Goal: Task Accomplishment & Management: Complete application form

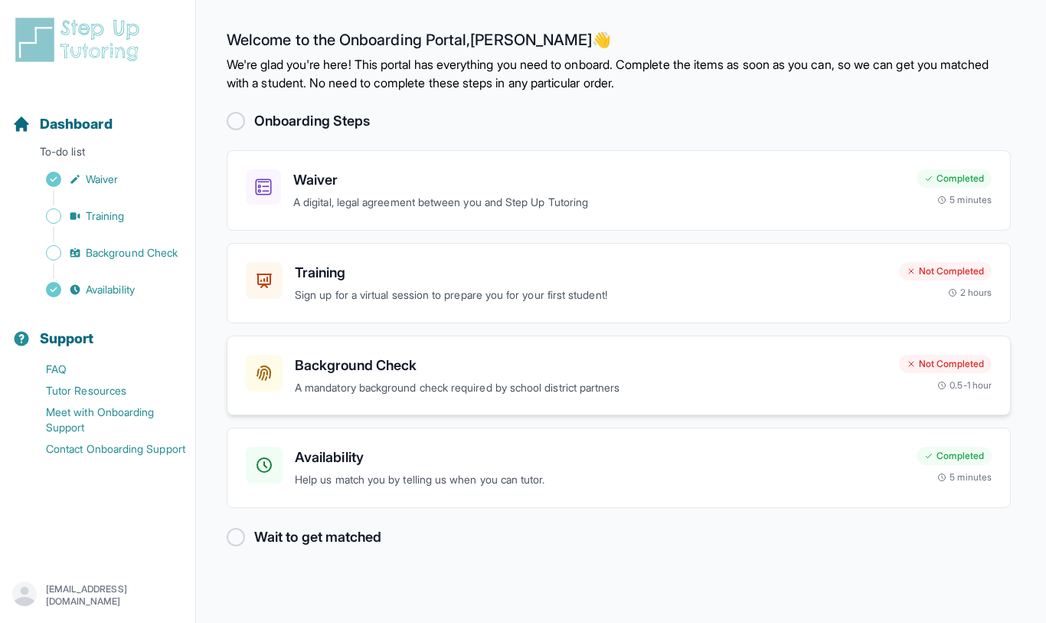
click at [462, 384] on p "A mandatory background check required by school district partners" at bounding box center [591, 388] width 592 height 18
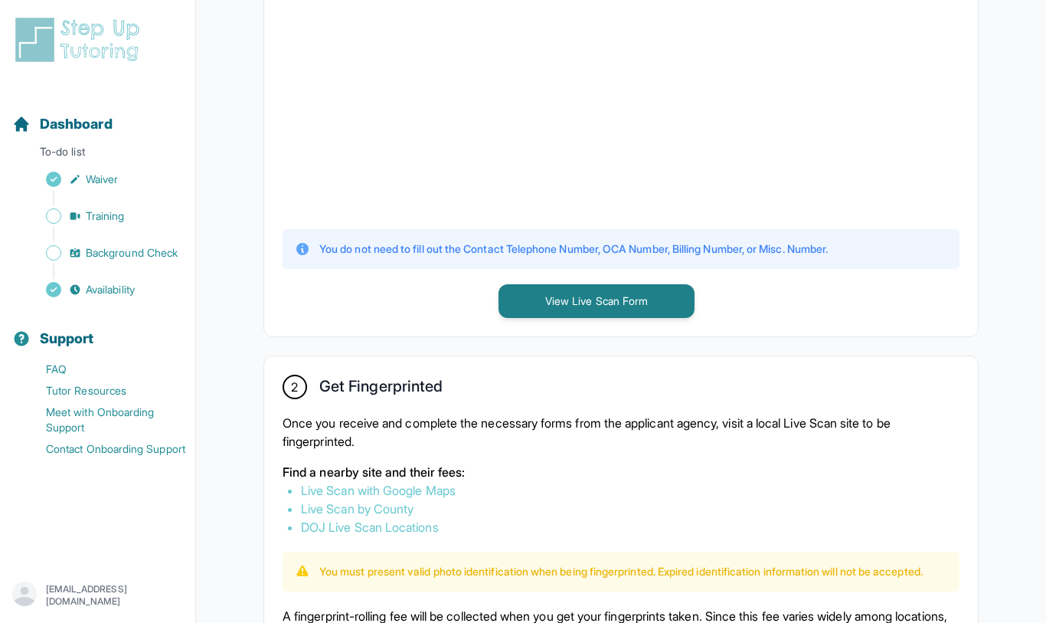
scroll to position [541, 0]
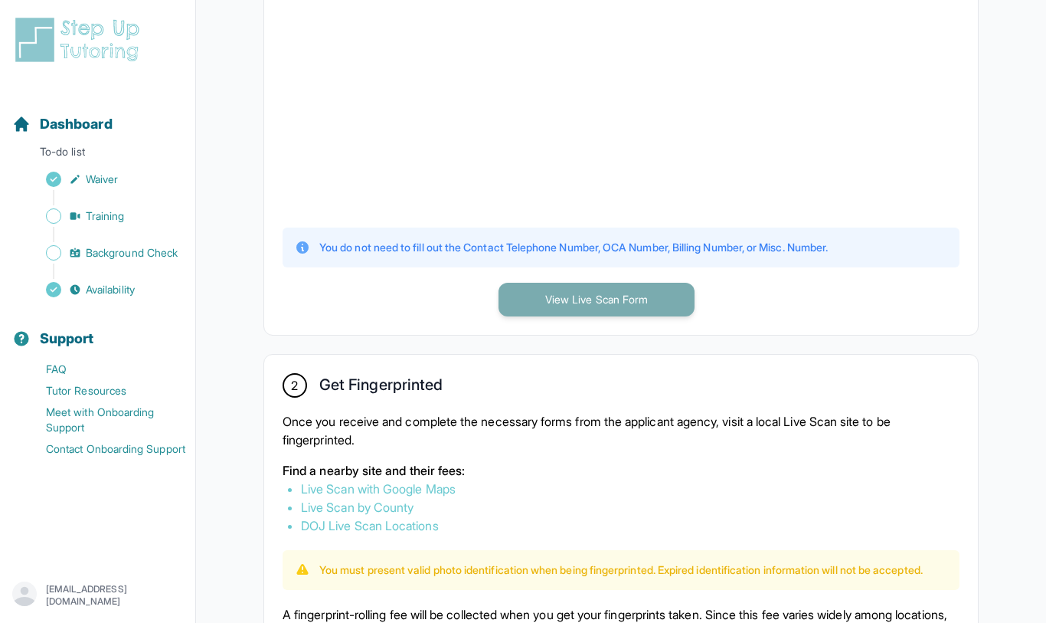
click at [546, 292] on button "View Live Scan Form" at bounding box center [597, 300] width 196 height 34
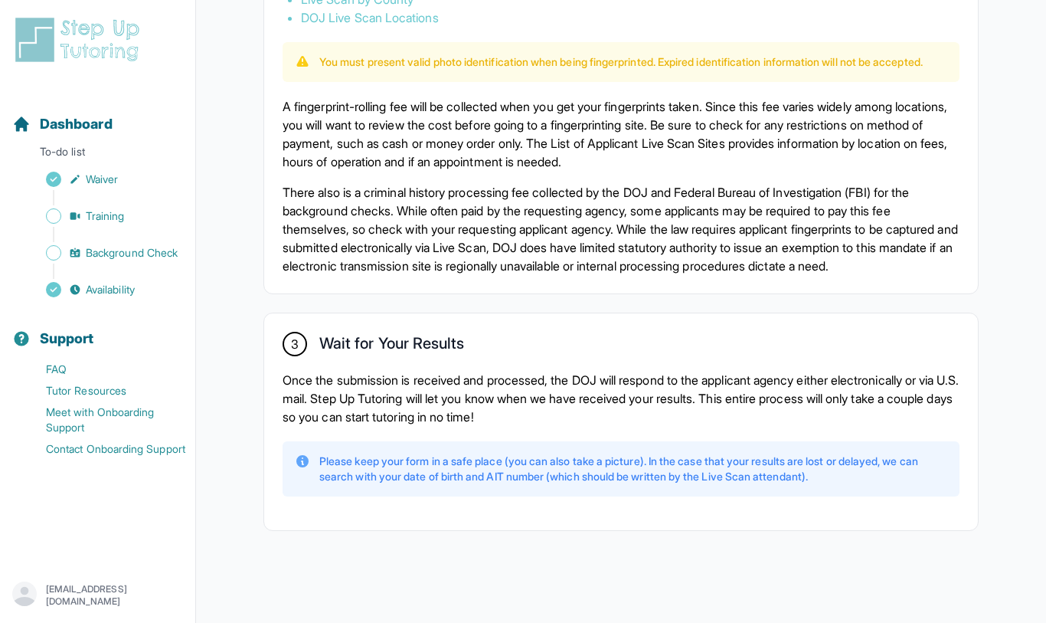
scroll to position [1081, 0]
click at [165, 250] on span "Background Check" at bounding box center [132, 252] width 92 height 15
click at [142, 217] on link "Training" at bounding box center [103, 215] width 183 height 21
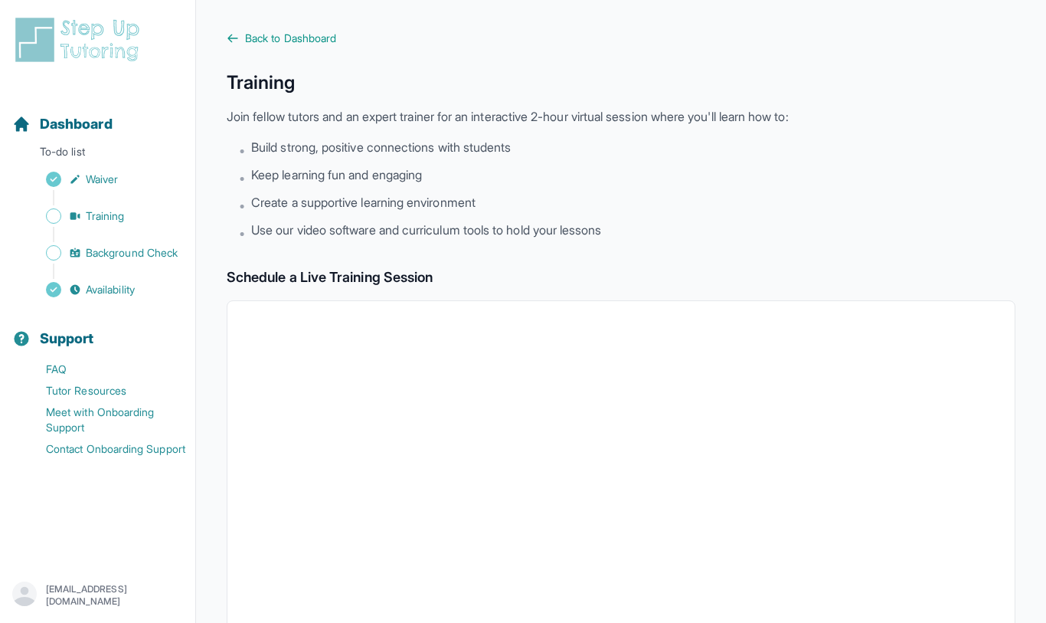
click at [118, 168] on div "Dashboard To-do list Waiver Training Background Check Availability" at bounding box center [97, 194] width 183 height 211
click at [118, 155] on p "To-do list" at bounding box center [97, 154] width 183 height 21
click at [287, 155] on span "Build strong, positive connections with students" at bounding box center [381, 147] width 260 height 18
